Goal: Task Accomplishment & Management: Complete application form

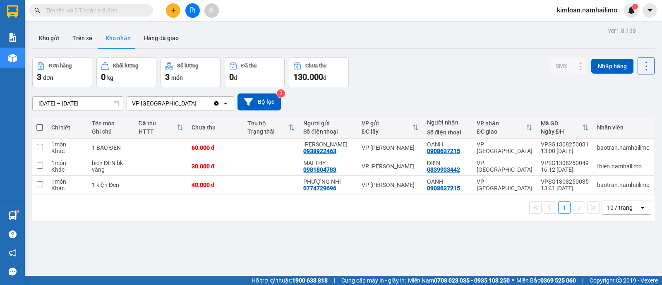
click at [172, 5] on button at bounding box center [173, 10] width 14 height 14
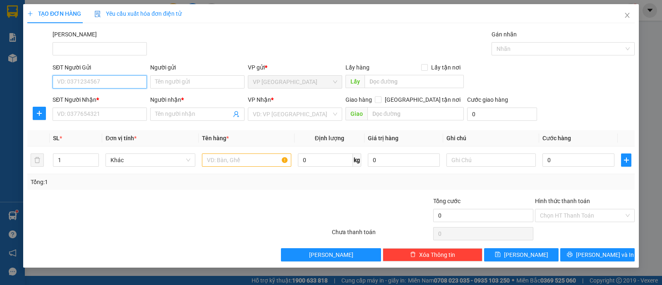
click at [111, 80] on input "SĐT Người Gửi" at bounding box center [100, 81] width 94 height 13
type input "0977741497"
click at [183, 82] on input "Người gửi" at bounding box center [197, 81] width 94 height 13
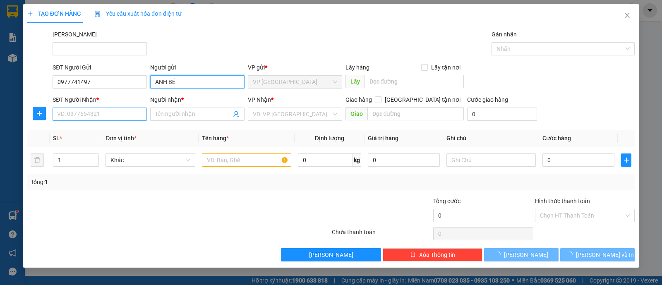
type input "ANH BÉ"
click at [108, 110] on input "SĐT Người Nhận *" at bounding box center [100, 114] width 94 height 13
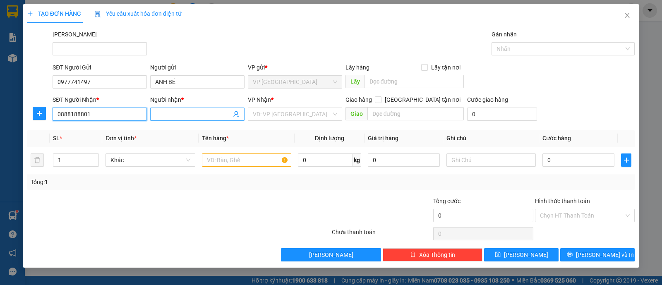
type input "0888188801"
click at [169, 114] on input "Người nhận *" at bounding box center [193, 114] width 76 height 9
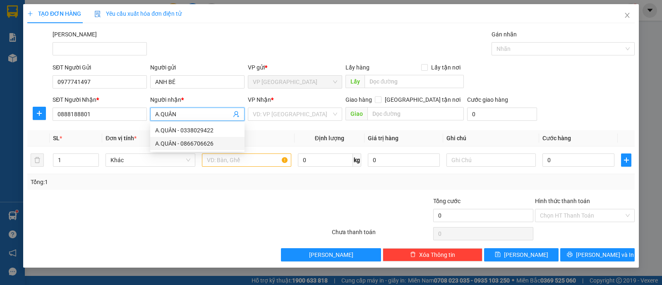
type input "A.QUÂN"
click at [233, 191] on div "Transit Pickup Surcharge Ids Transit Deliver Surcharge Ids Transit Deliver Surc…" at bounding box center [330, 146] width 607 height 232
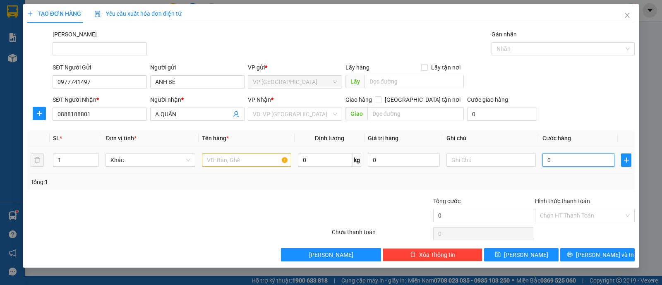
click at [561, 158] on input "0" at bounding box center [578, 159] width 72 height 13
click at [338, 112] on div "VD: VP [GEOGRAPHIC_DATA]" at bounding box center [295, 114] width 94 height 13
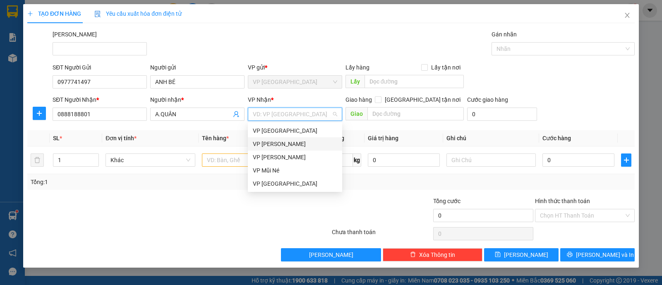
click at [279, 143] on div "VP [PERSON_NAME]" at bounding box center [295, 143] width 84 height 9
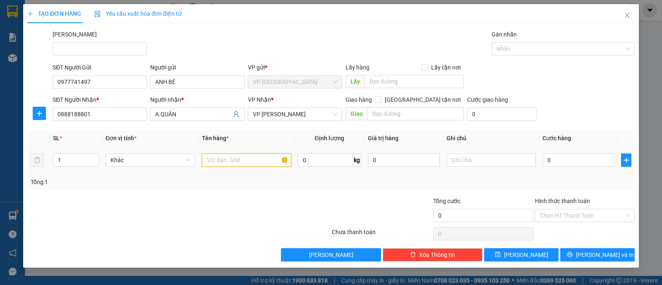
click at [246, 157] on input "text" at bounding box center [246, 159] width 89 height 13
type input "THÙNG XỐP HSAN"
click at [573, 163] on input "0" at bounding box center [578, 159] width 72 height 13
type input "004"
type input "4"
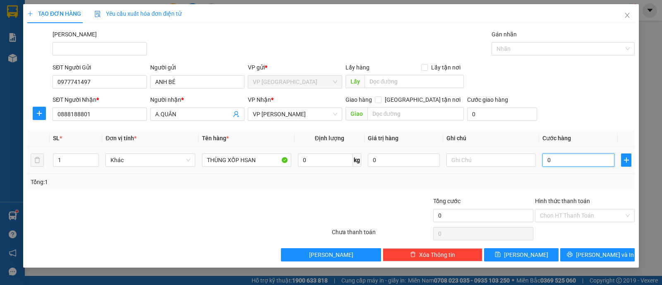
type input "4"
type input "00"
type input "0"
type input "005"
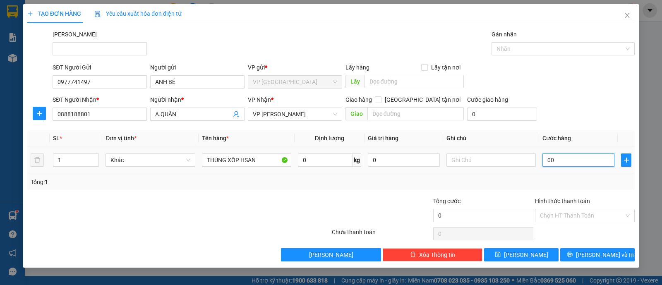
type input "5"
type input "0.050"
type input "50"
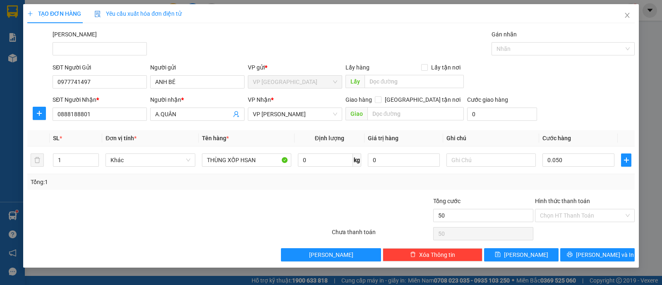
type input "50.000"
click at [548, 185] on div "Tổng: 1" at bounding box center [331, 181] width 601 height 9
click at [556, 214] on input "Hình thức thanh toán" at bounding box center [582, 215] width 84 height 12
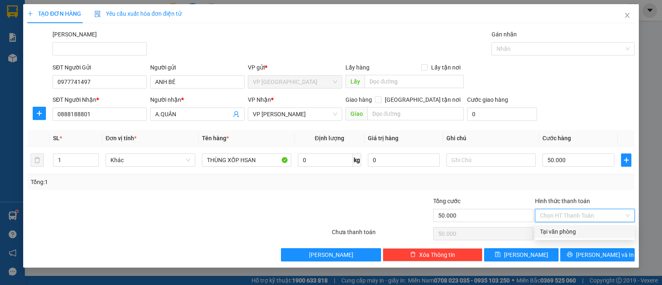
click at [557, 232] on div "Tại văn phòng" at bounding box center [585, 231] width 90 height 9
type input "0"
click at [377, 202] on div at bounding box center [381, 210] width 101 height 29
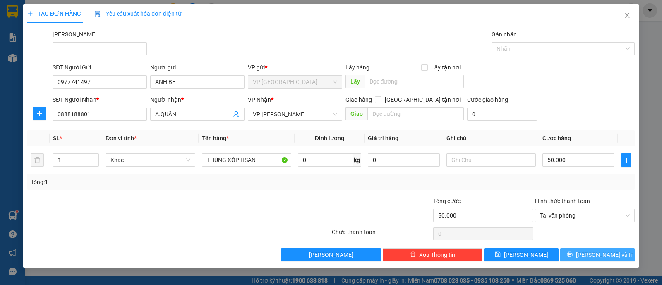
click at [589, 251] on button "[PERSON_NAME] và In" at bounding box center [597, 254] width 74 height 13
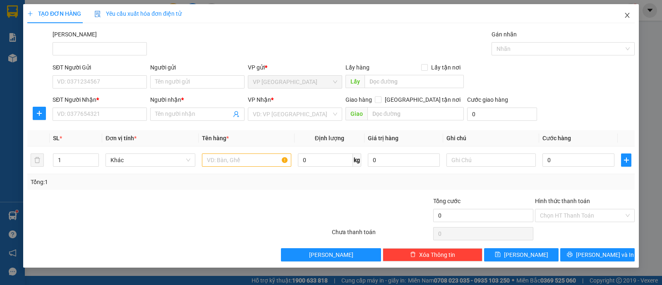
click at [622, 15] on span "Close" at bounding box center [626, 15] width 23 height 23
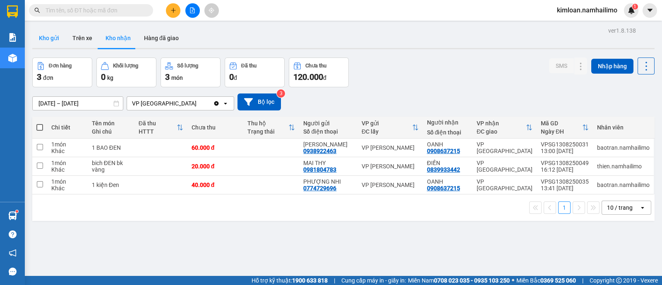
click at [53, 31] on button "Kho gửi" at bounding box center [49, 38] width 34 height 20
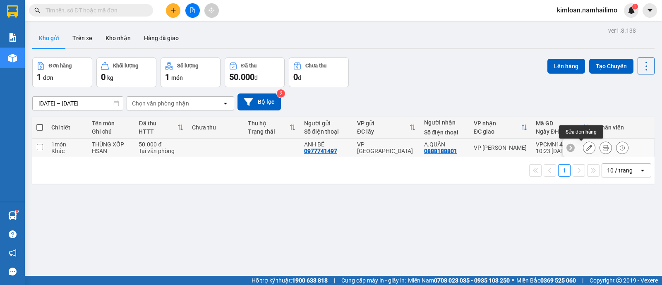
click at [586, 147] on icon at bounding box center [589, 148] width 6 height 6
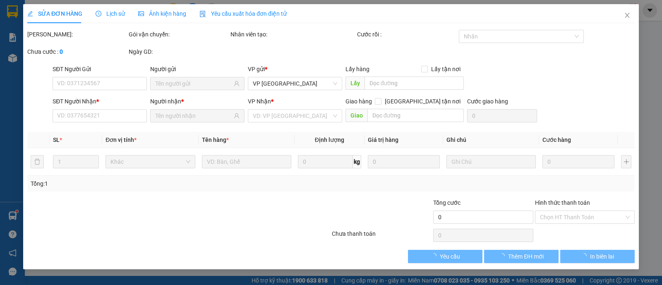
type input "0977741497"
type input "0888188801"
type input "50.000"
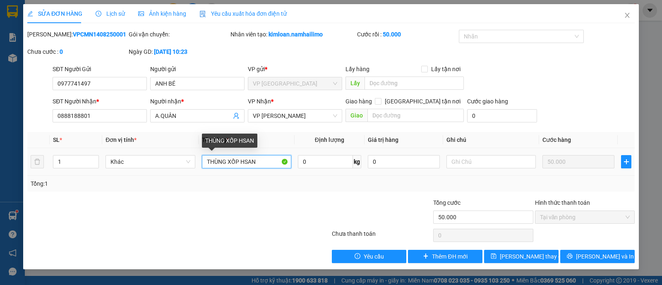
click at [269, 162] on input "THÙNG XỐP HSAN" at bounding box center [246, 161] width 89 height 13
type input "THÙNG XỐP ĐỒ ĂN"
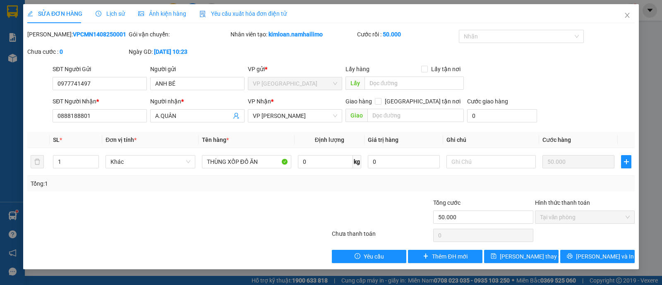
click at [266, 203] on div at bounding box center [280, 212] width 101 height 29
click at [586, 252] on button "[PERSON_NAME] và In" at bounding box center [597, 256] width 74 height 13
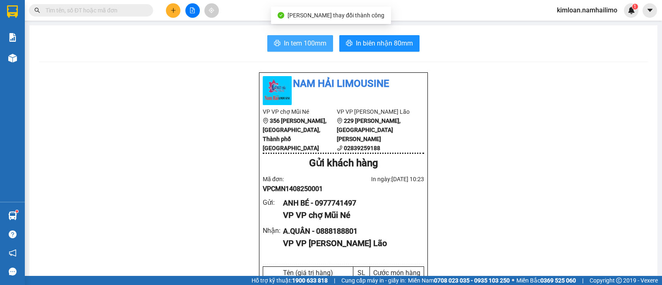
click at [289, 40] on span "In tem 100mm" at bounding box center [305, 43] width 43 height 10
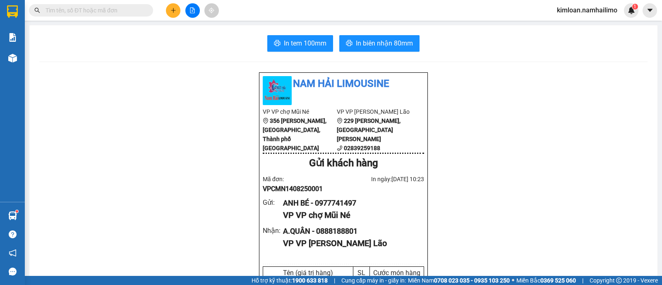
click at [330, 209] on div "ANH BÉ - 0977741497" at bounding box center [350, 203] width 134 height 12
copy div "0977741497"
click at [368, 38] on span "In biên nhận 80mm" at bounding box center [384, 43] width 57 height 10
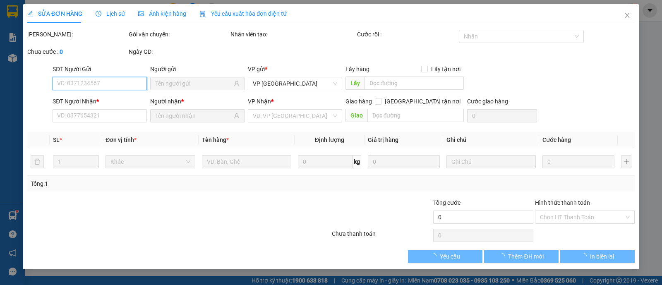
type input "0977741497"
type input "0888188801"
type input "50.000"
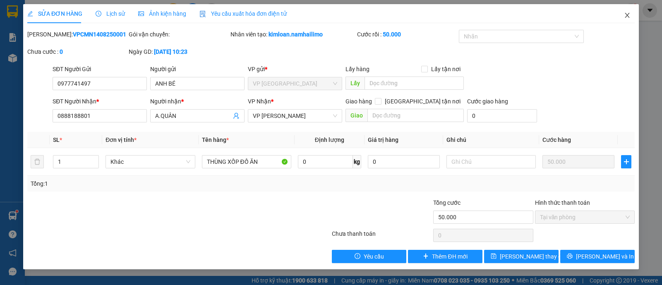
click at [625, 15] on icon "close" at bounding box center [627, 15] width 7 height 7
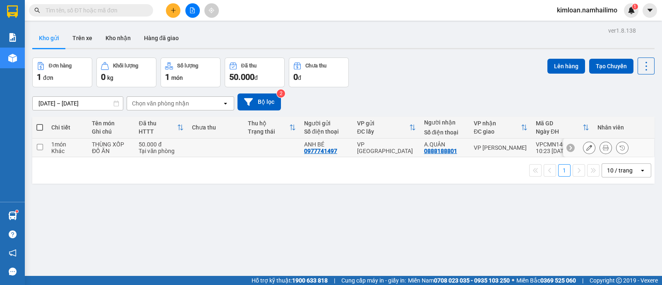
click at [43, 147] on td at bounding box center [39, 148] width 15 height 19
checkbox input "true"
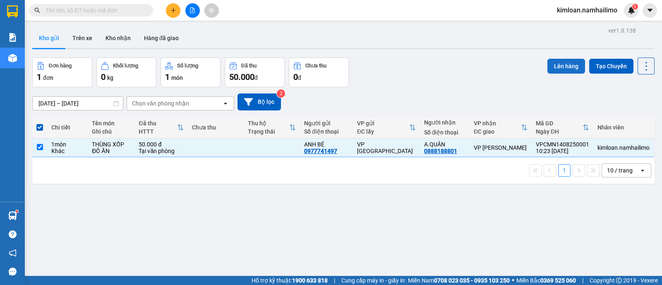
click at [551, 61] on button "Lên hàng" at bounding box center [566, 66] width 38 height 15
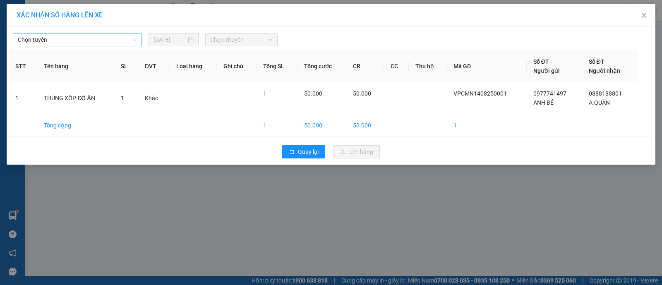
click at [103, 42] on span "Chọn tuyến" at bounding box center [77, 40] width 119 height 12
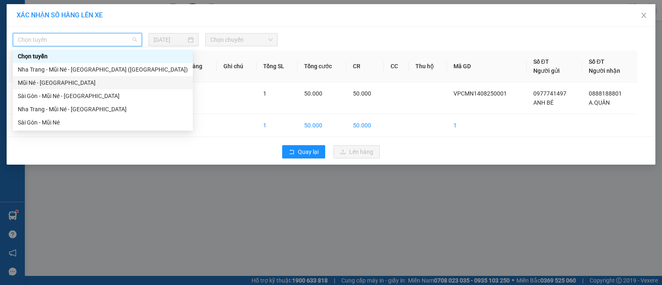
click at [70, 81] on div "Mũi Né - [GEOGRAPHIC_DATA]" at bounding box center [103, 82] width 170 height 9
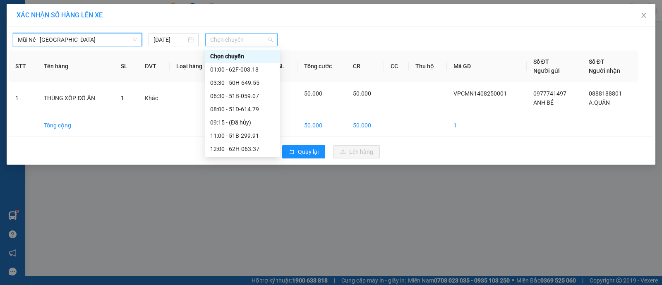
click at [248, 39] on span "Chọn chuyến" at bounding box center [241, 40] width 62 height 12
click at [236, 137] on div "11:00 - 51B-299.91" at bounding box center [242, 135] width 65 height 9
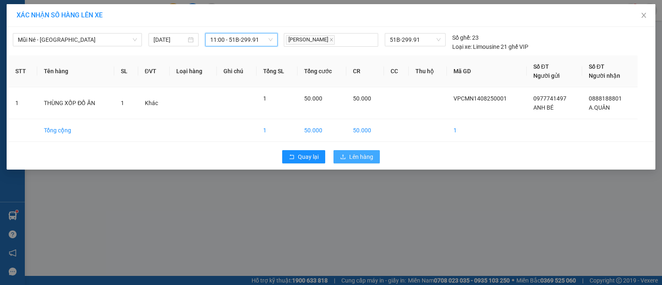
click at [368, 159] on span "Lên hàng" at bounding box center [361, 156] width 24 height 9
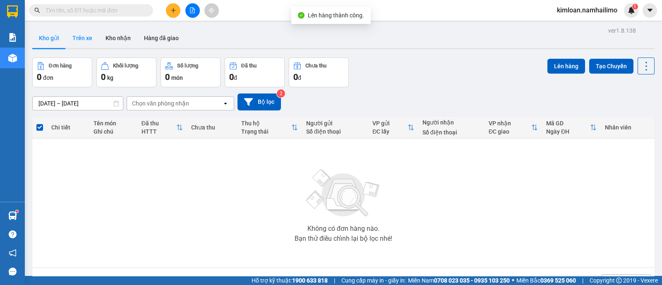
click at [79, 32] on button "Trên xe" at bounding box center [82, 38] width 33 height 20
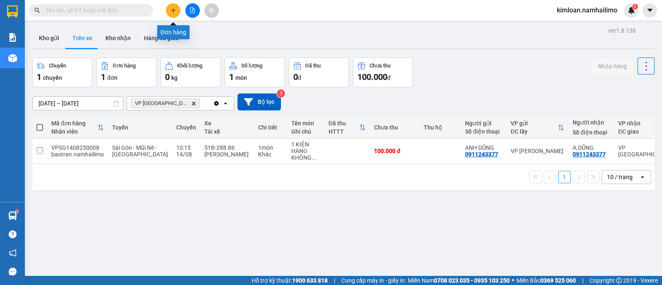
click at [173, 7] on button at bounding box center [173, 10] width 14 height 14
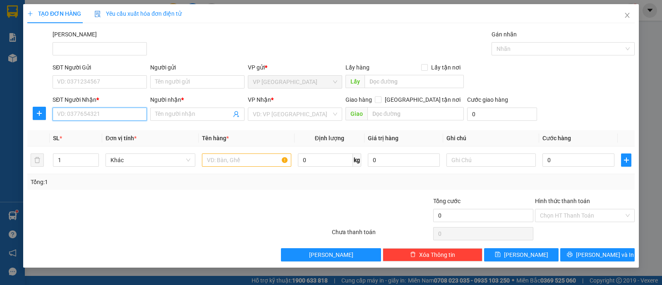
click at [101, 114] on input "SĐT Người Nhận *" at bounding box center [100, 114] width 94 height 13
type input "0886171"
drag, startPoint x: 102, startPoint y: 112, endPoint x: 10, endPoint y: 116, distance: 92.3
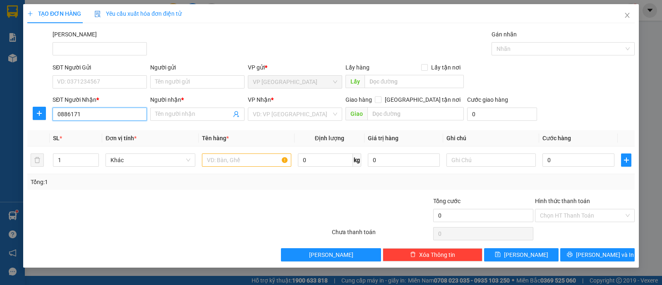
click at [10, 116] on div "TẠO ĐƠN HÀNG Yêu cầu xuất hóa đơn điện tử Transit Pickup Surcharge Ids Transit …" at bounding box center [331, 142] width 662 height 285
click at [79, 73] on div "SĐT Người Gửi" at bounding box center [100, 69] width 94 height 12
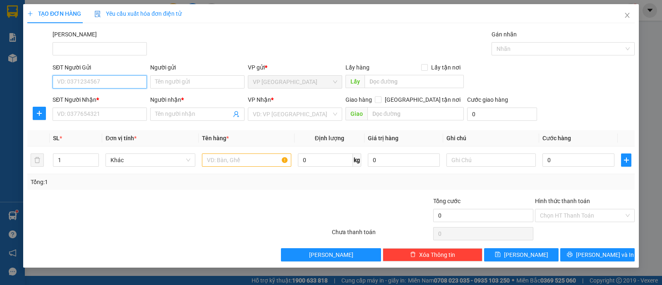
click at [77, 77] on input "SĐT Người Gửi" at bounding box center [100, 81] width 94 height 13
paste input "0886171"
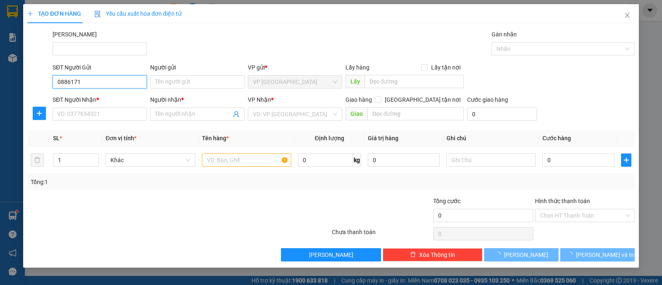
click at [89, 80] on input "0886171" at bounding box center [100, 81] width 94 height 13
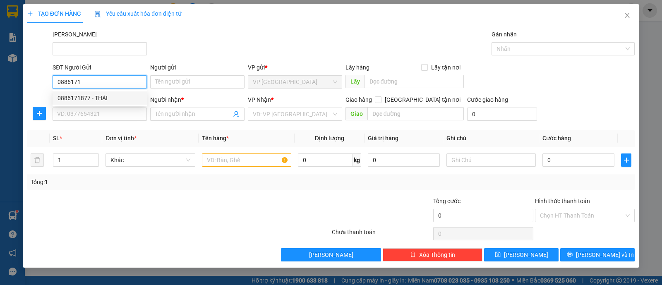
click at [108, 92] on div "0886171877 - THÁI" at bounding box center [100, 97] width 94 height 13
type input "0886171877"
type input "THÁI"
type input "0393375807"
type input "[PERSON_NAME]"
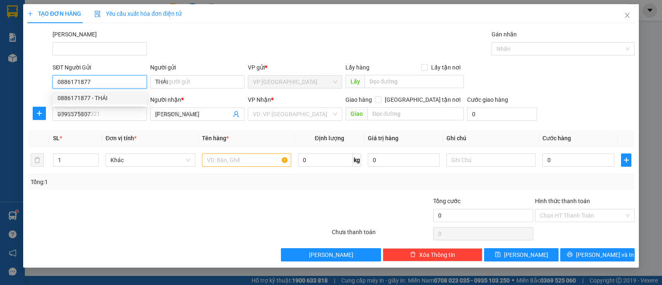
type input "30.000"
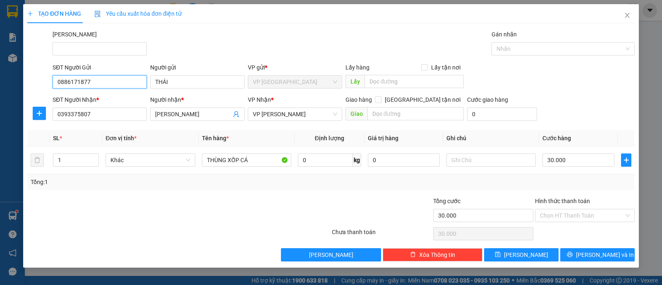
type input "0886171877"
click at [239, 202] on div at bounding box center [280, 210] width 101 height 29
drag, startPoint x: 582, startPoint y: 211, endPoint x: 579, endPoint y: 222, distance: 11.4
click at [582, 212] on input "Hình thức thanh toán" at bounding box center [582, 215] width 84 height 12
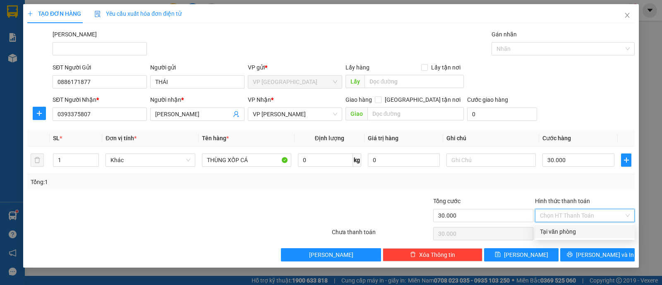
click at [577, 233] on div "Tại văn phòng" at bounding box center [585, 231] width 90 height 9
type input "0"
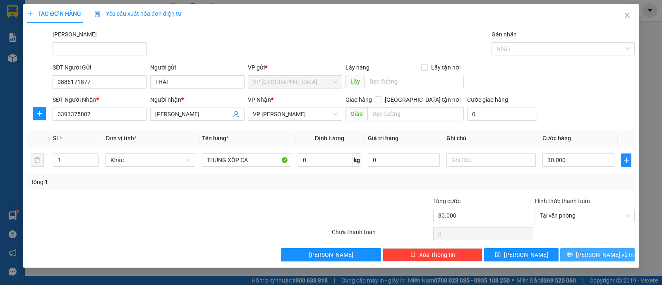
click at [600, 256] on span "[PERSON_NAME] và In" at bounding box center [605, 254] width 58 height 9
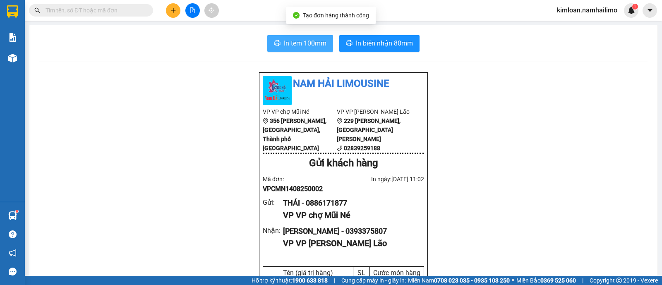
click at [313, 44] on span "In tem 100mm" at bounding box center [305, 43] width 43 height 10
